Goal: Find contact information: Find contact information

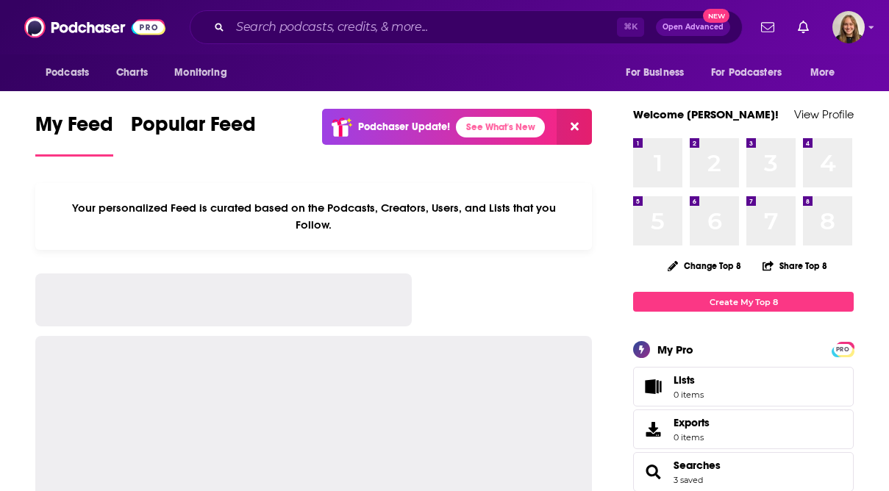
click at [310, 42] on div "⌘ K Open Advanced New" at bounding box center [466, 27] width 553 height 34
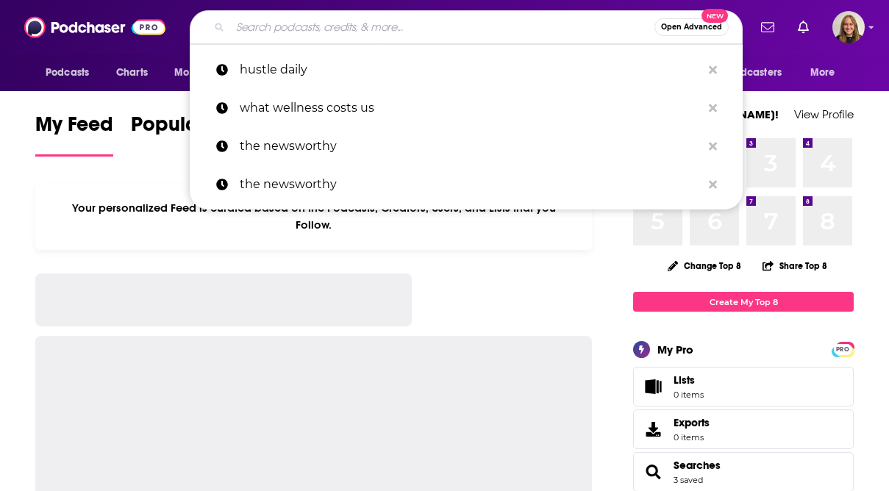
click at [305, 33] on input "Search podcasts, credits, & more..." at bounding box center [442, 27] width 424 height 24
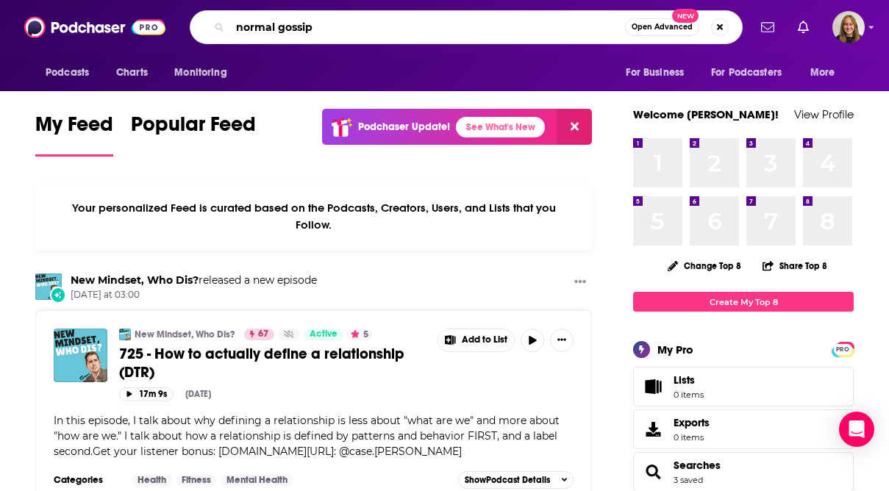
type input "normal gossip"
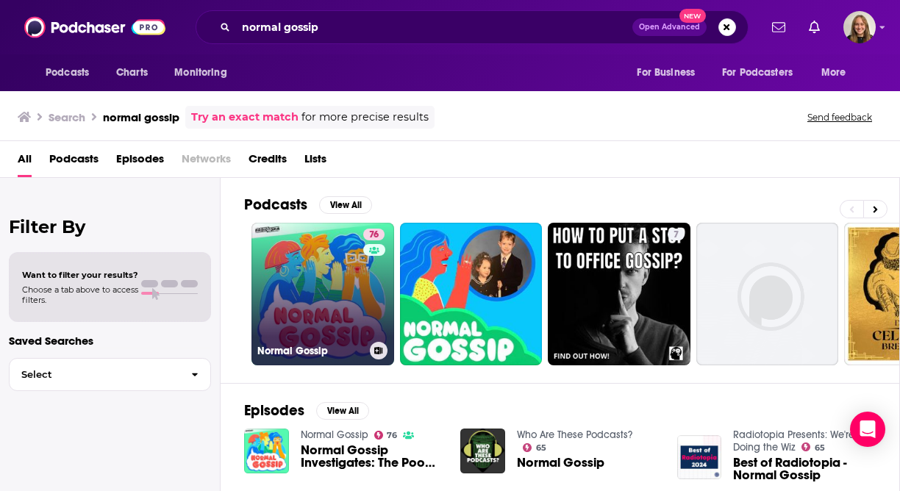
click at [295, 307] on link "76 Normal Gossip" at bounding box center [322, 294] width 143 height 143
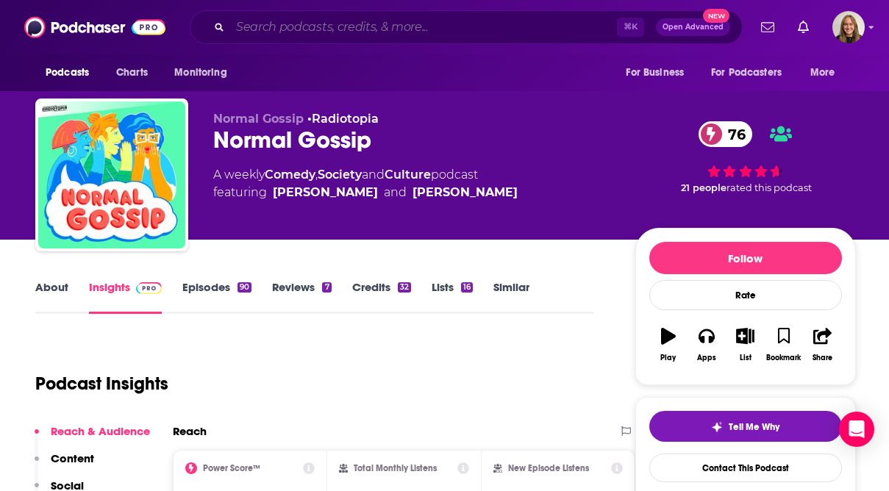
click at [326, 22] on input "Search podcasts, credits, & more..." at bounding box center [423, 27] width 387 height 24
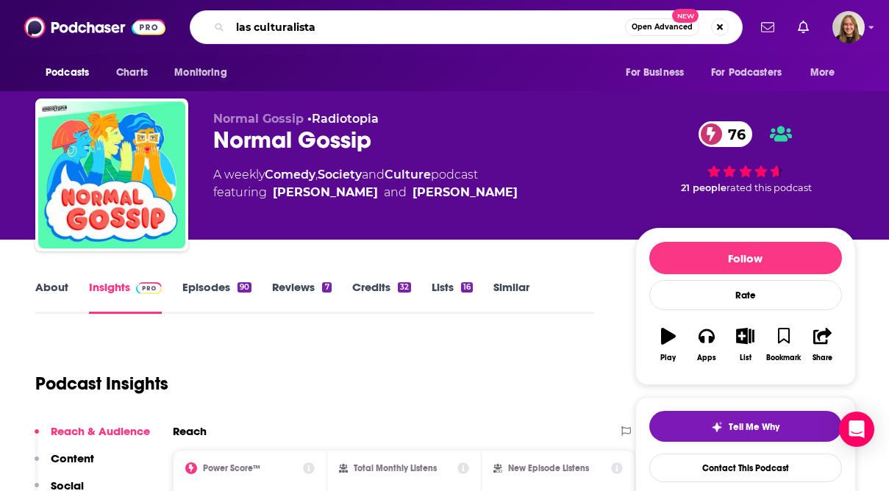
type input "las culturalistas"
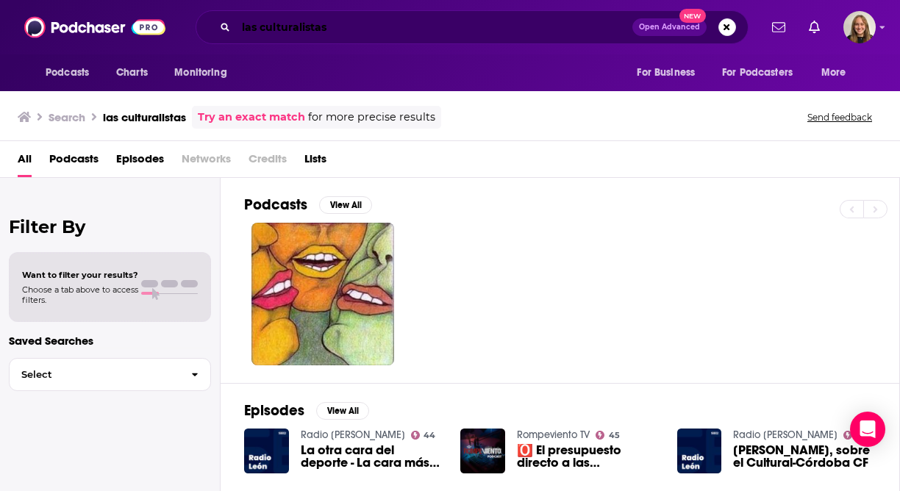
click at [383, 32] on input "las culturalistas" at bounding box center [434, 27] width 396 height 24
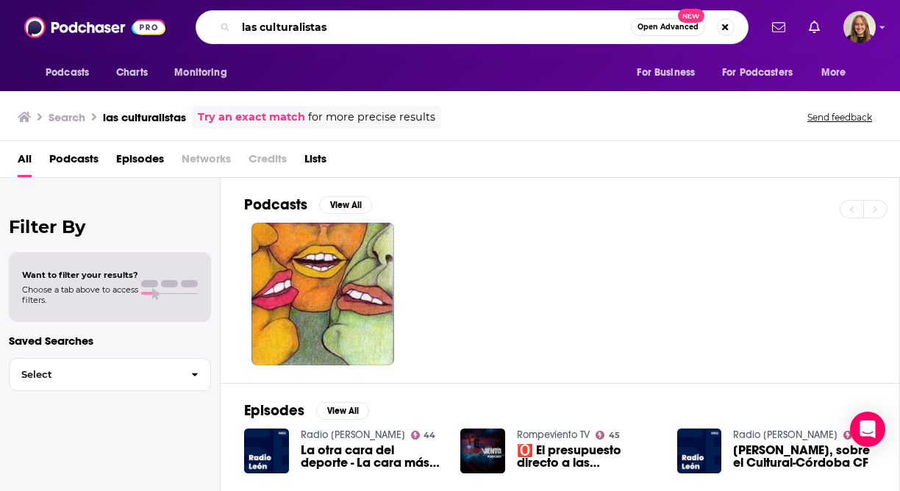
click at [333, 18] on input "las culturalistas" at bounding box center [433, 27] width 395 height 24
click at [335, 25] on input "las culturalistas" at bounding box center [433, 27] width 395 height 24
click at [342, 25] on input "las culturalistas" at bounding box center [433, 27] width 395 height 24
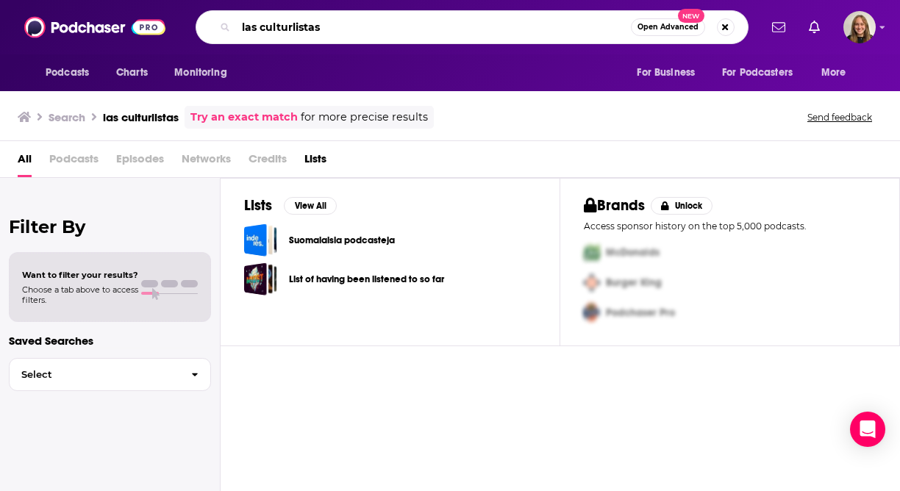
drag, startPoint x: 296, startPoint y: 29, endPoint x: 299, endPoint y: 61, distance: 32.4
click at [296, 34] on input "las culturlistas" at bounding box center [433, 27] width 395 height 24
type input "las culturistas"
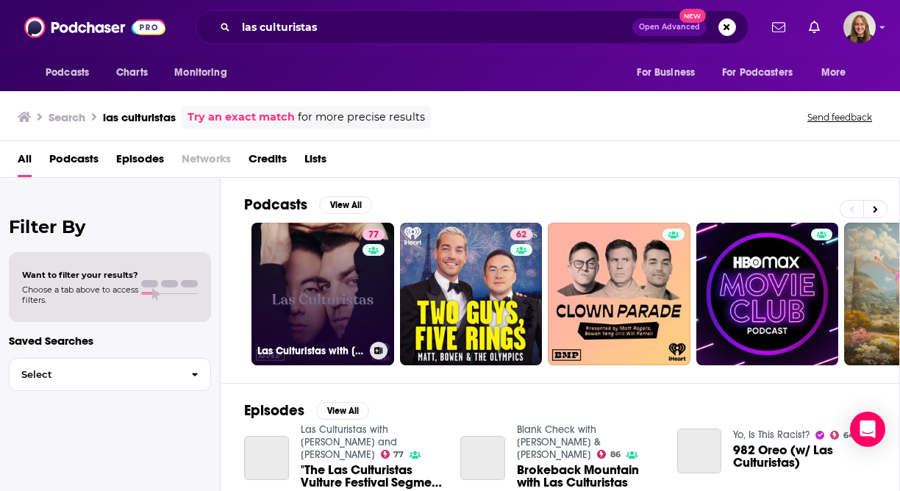
click at [290, 274] on link "77 Las Culturistas with [PERSON_NAME] and [PERSON_NAME]" at bounding box center [322, 294] width 143 height 143
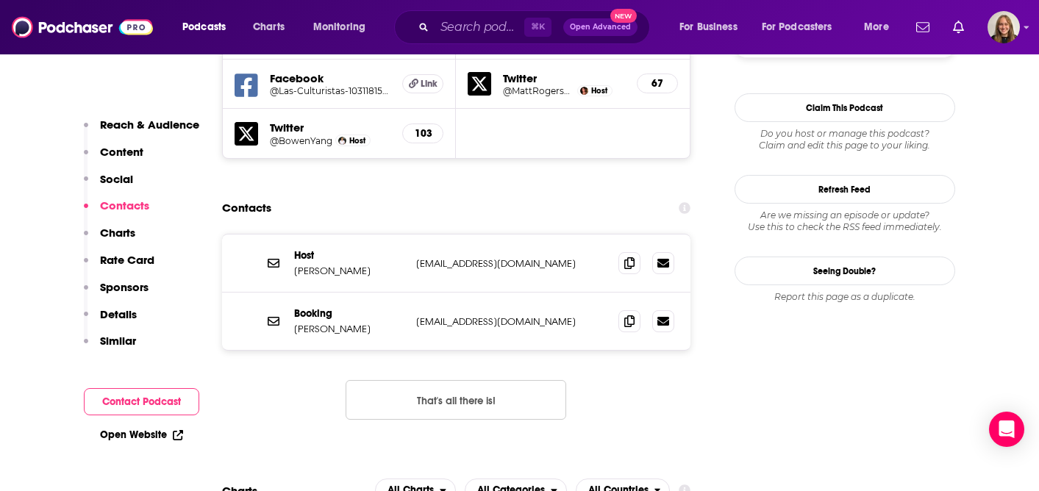
scroll to position [1409, 0]
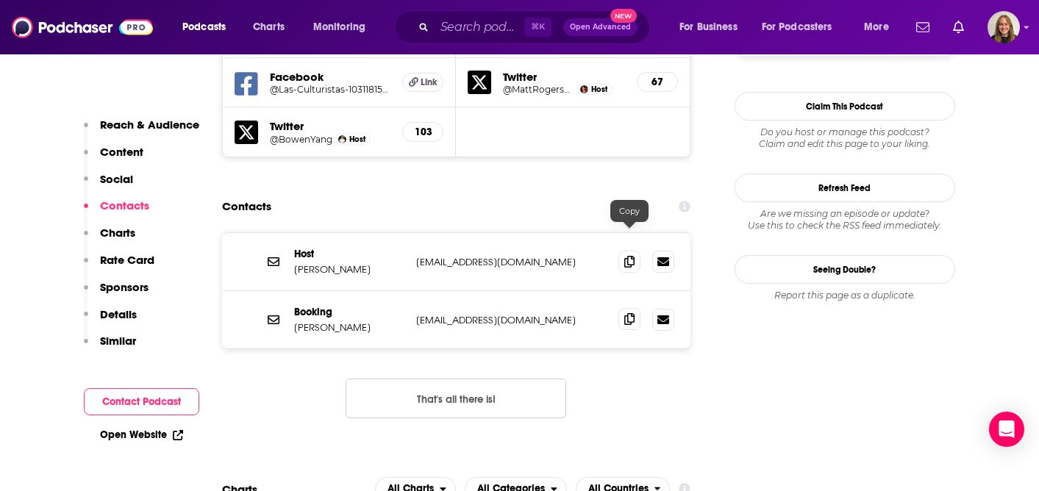
click at [628, 313] on icon at bounding box center [629, 319] width 10 height 12
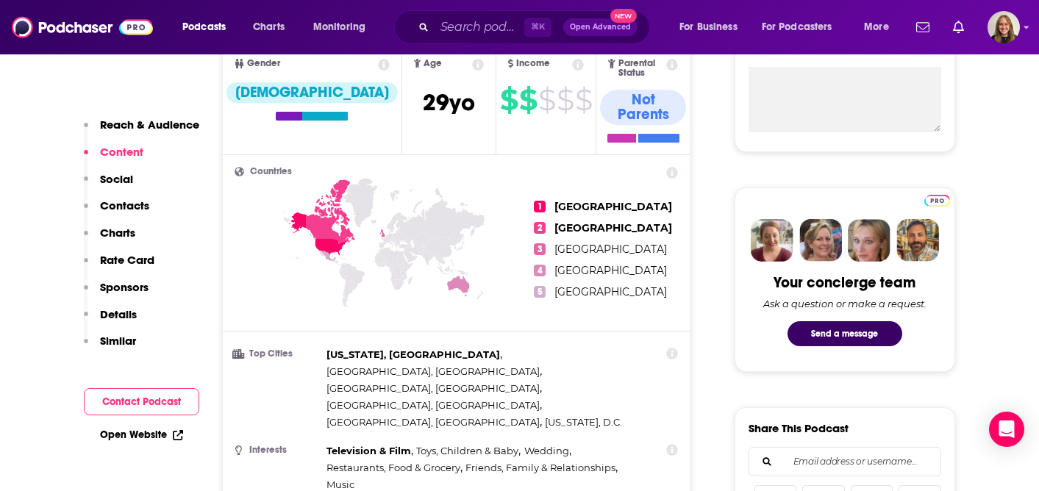
scroll to position [0, 0]
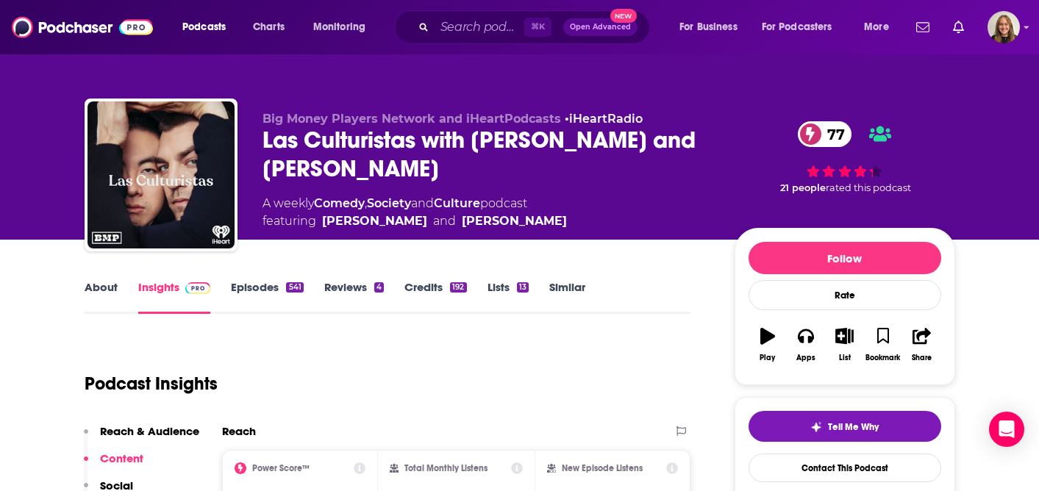
click at [424, 15] on div "⌘ K Open Advanced New" at bounding box center [522, 27] width 256 height 34
click at [426, 32] on div "⌘ K Open Advanced New" at bounding box center [522, 27] width 256 height 34
click at [460, 32] on input "Search podcasts, credits, & more..." at bounding box center [480, 27] width 90 height 24
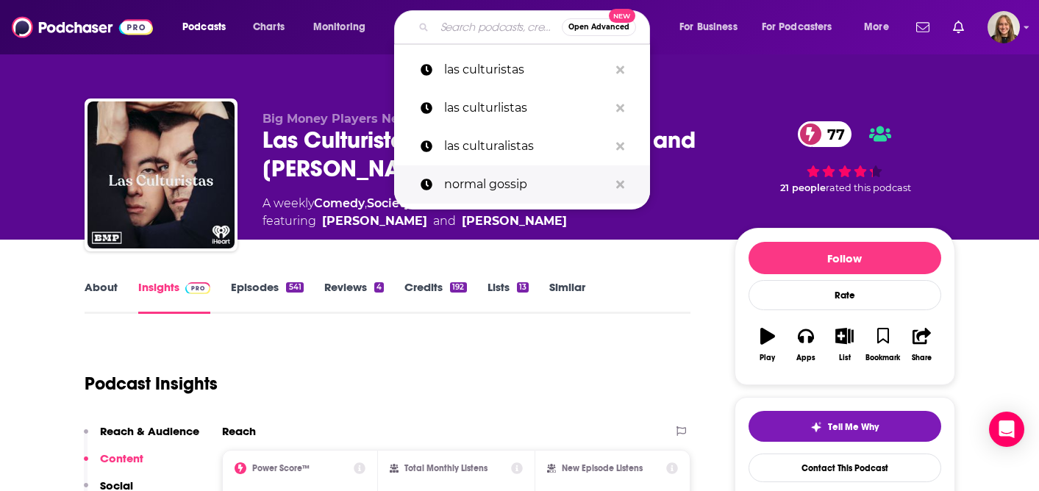
click at [480, 176] on p "normal gossip" at bounding box center [526, 184] width 165 height 38
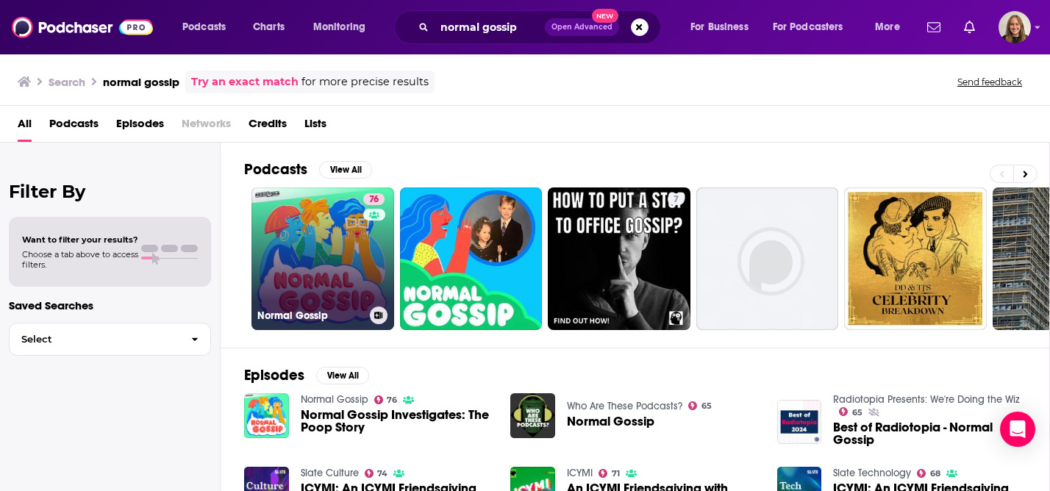
click at [291, 272] on link "76 Normal Gossip" at bounding box center [322, 259] width 143 height 143
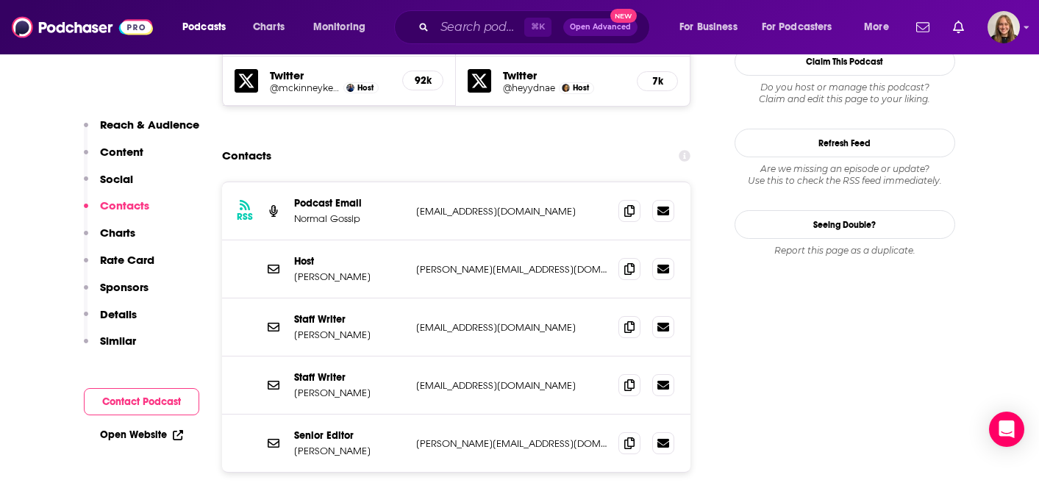
scroll to position [1412, 0]
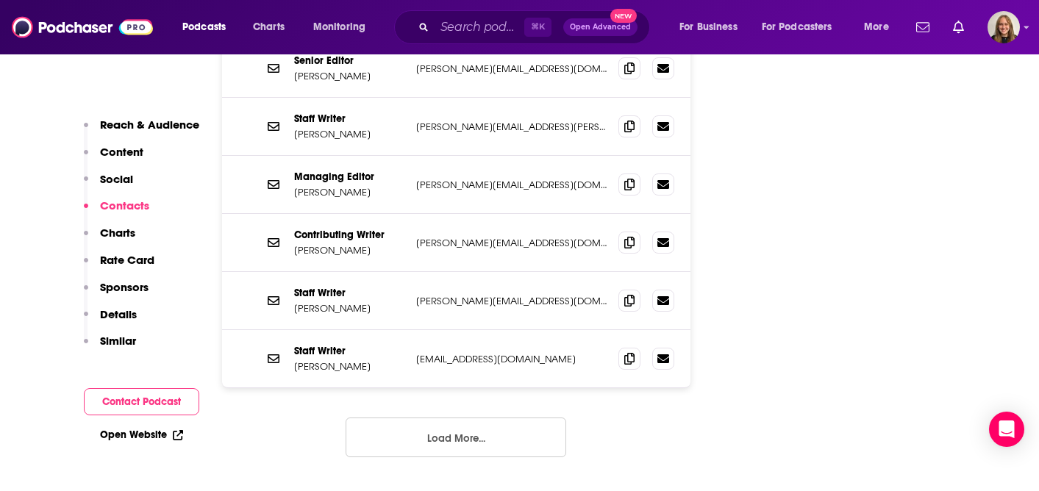
scroll to position [1787, 0]
click at [404, 416] on button "Load More..." at bounding box center [456, 436] width 221 height 40
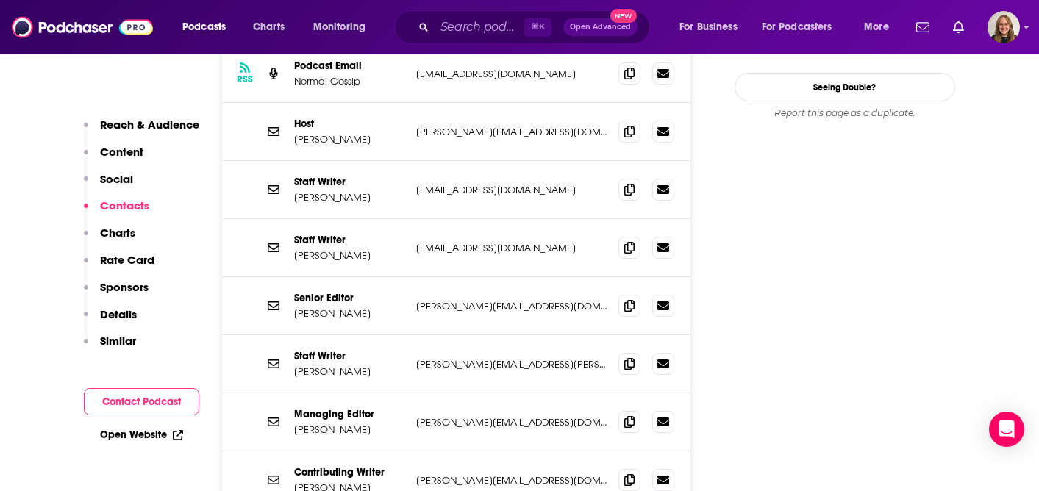
scroll to position [1160, 0]
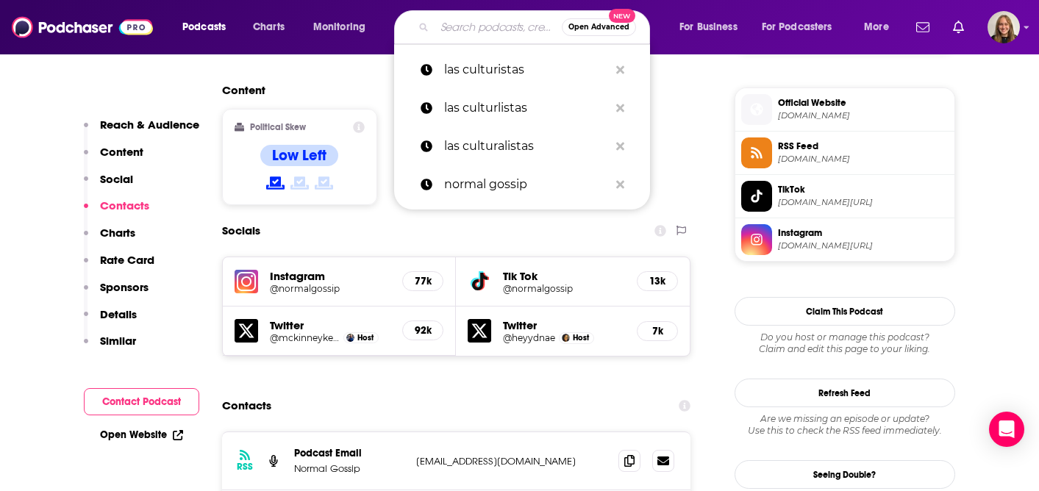
click at [449, 27] on input "Search podcasts, credits, & more..." at bounding box center [498, 27] width 127 height 24
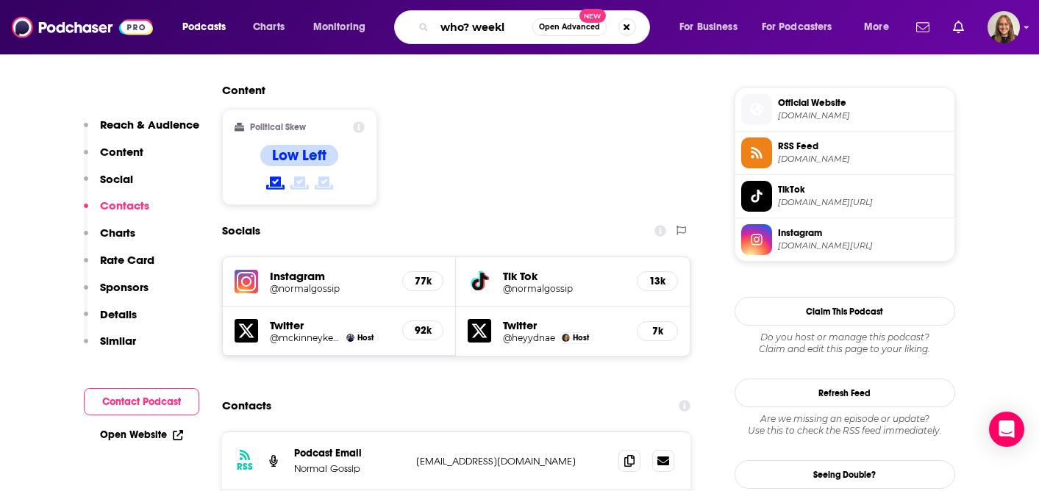
type input "who? weekly"
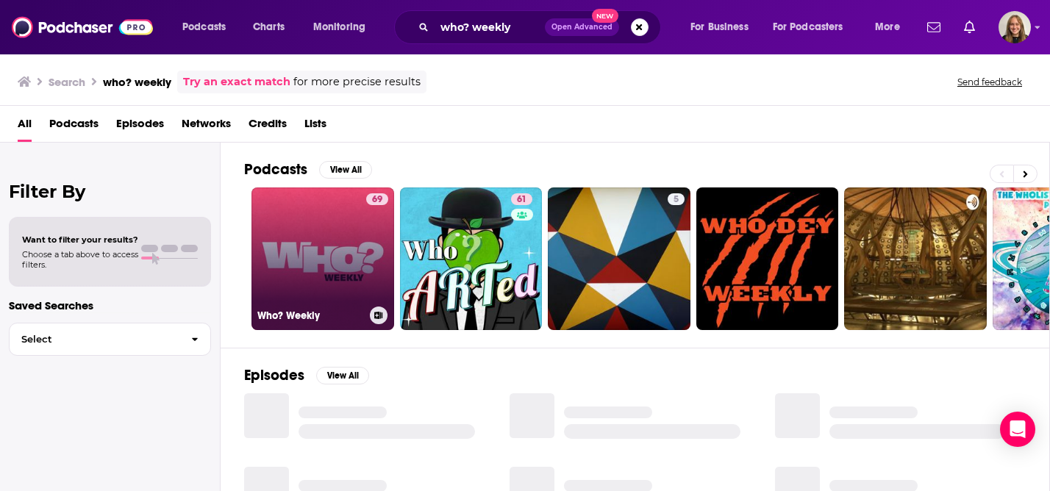
click at [307, 243] on link "69 Who? Weekly" at bounding box center [322, 259] width 143 height 143
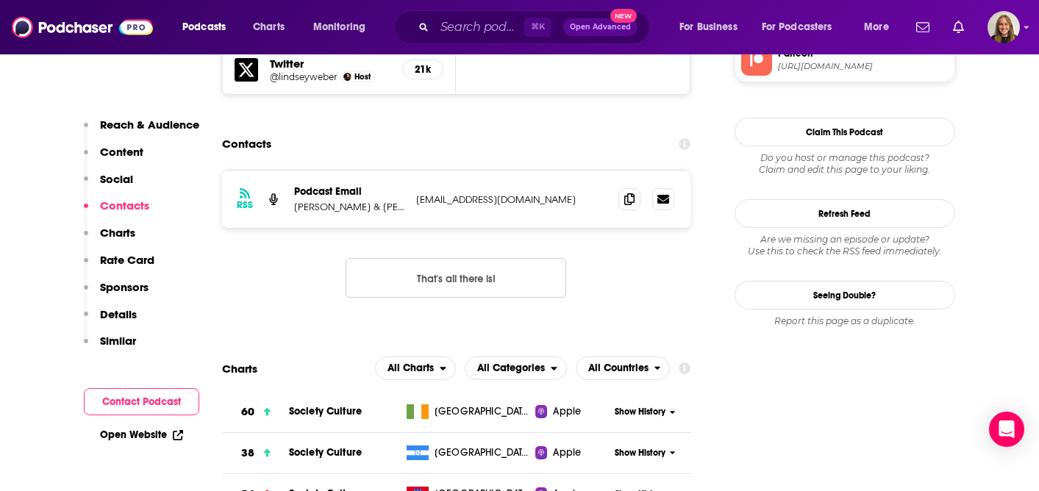
scroll to position [1369, 0]
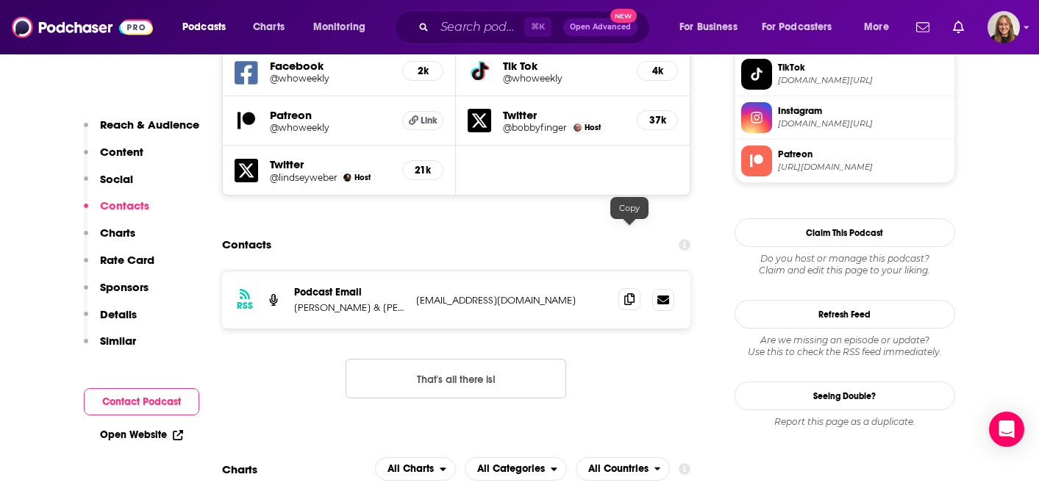
click at [632, 293] on icon at bounding box center [629, 299] width 10 height 12
drag, startPoint x: 296, startPoint y: 243, endPoint x: 384, endPoint y: 242, distance: 88.2
click at [384, 301] on p "[PERSON_NAME] & [PERSON_NAME]" at bounding box center [349, 307] width 110 height 13
